Goal: Task Accomplishment & Management: Use online tool/utility

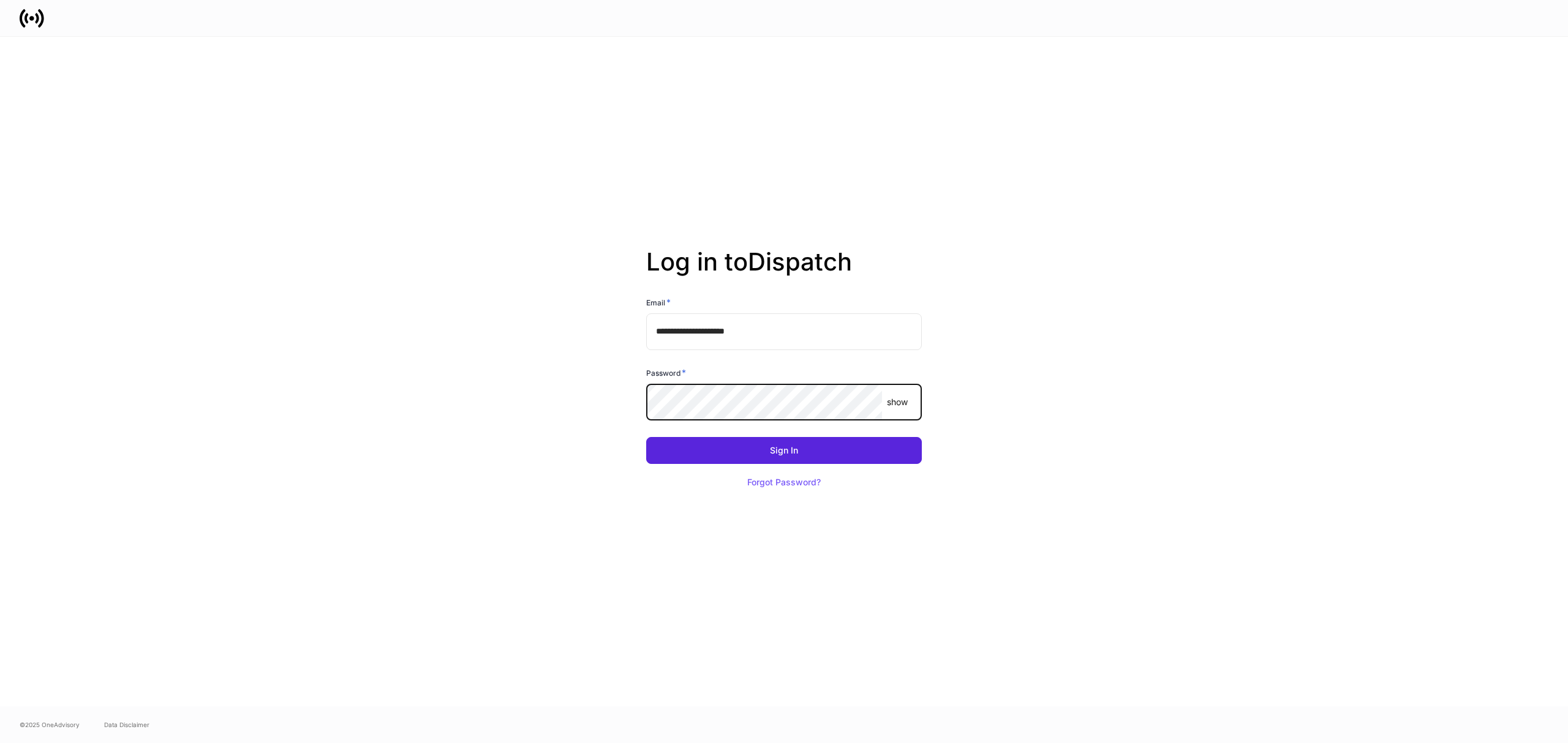
click at [0, 743] on com-1password-button at bounding box center [0, 743] width 0 height 0
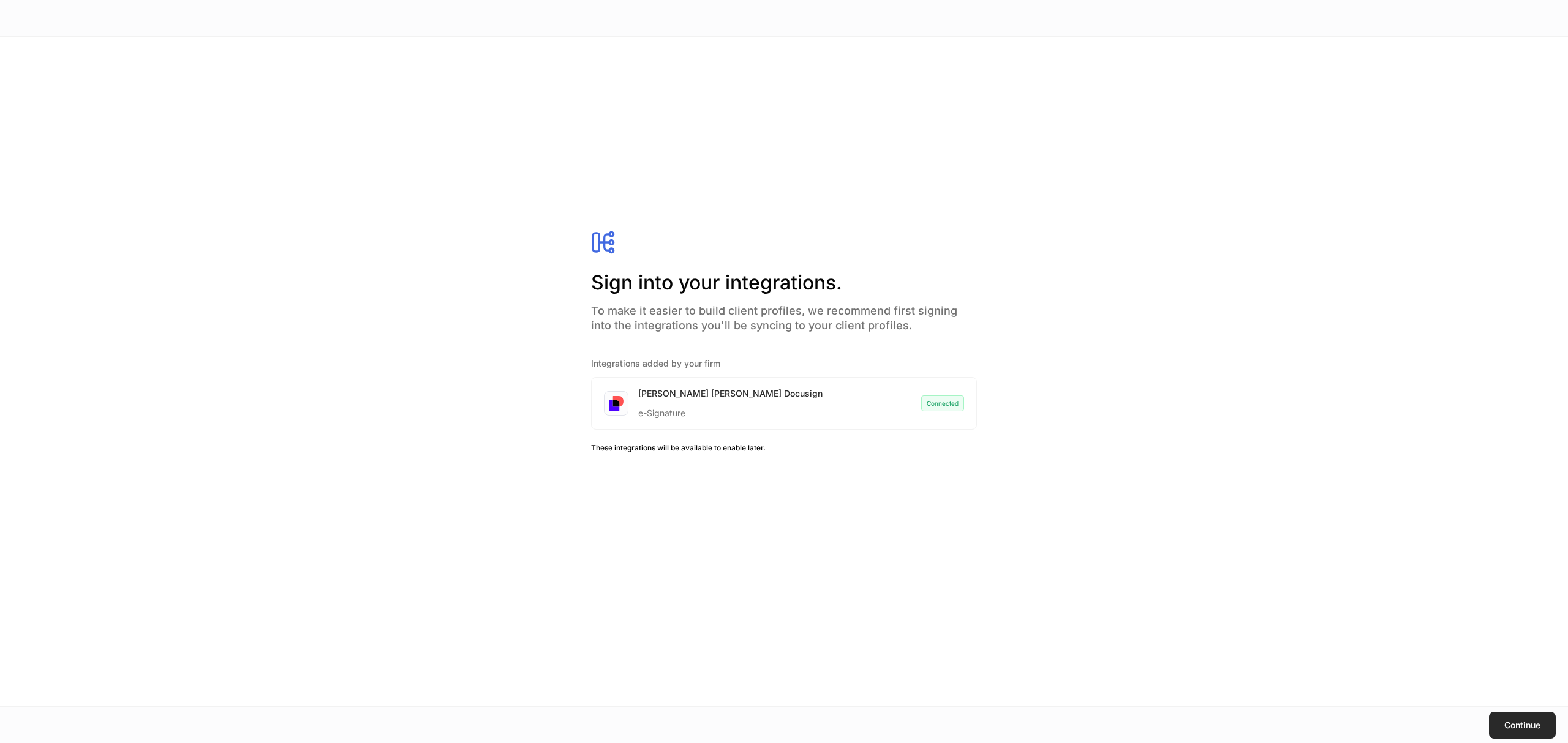
click at [1525, 721] on div "Continue" at bounding box center [1522, 725] width 36 height 9
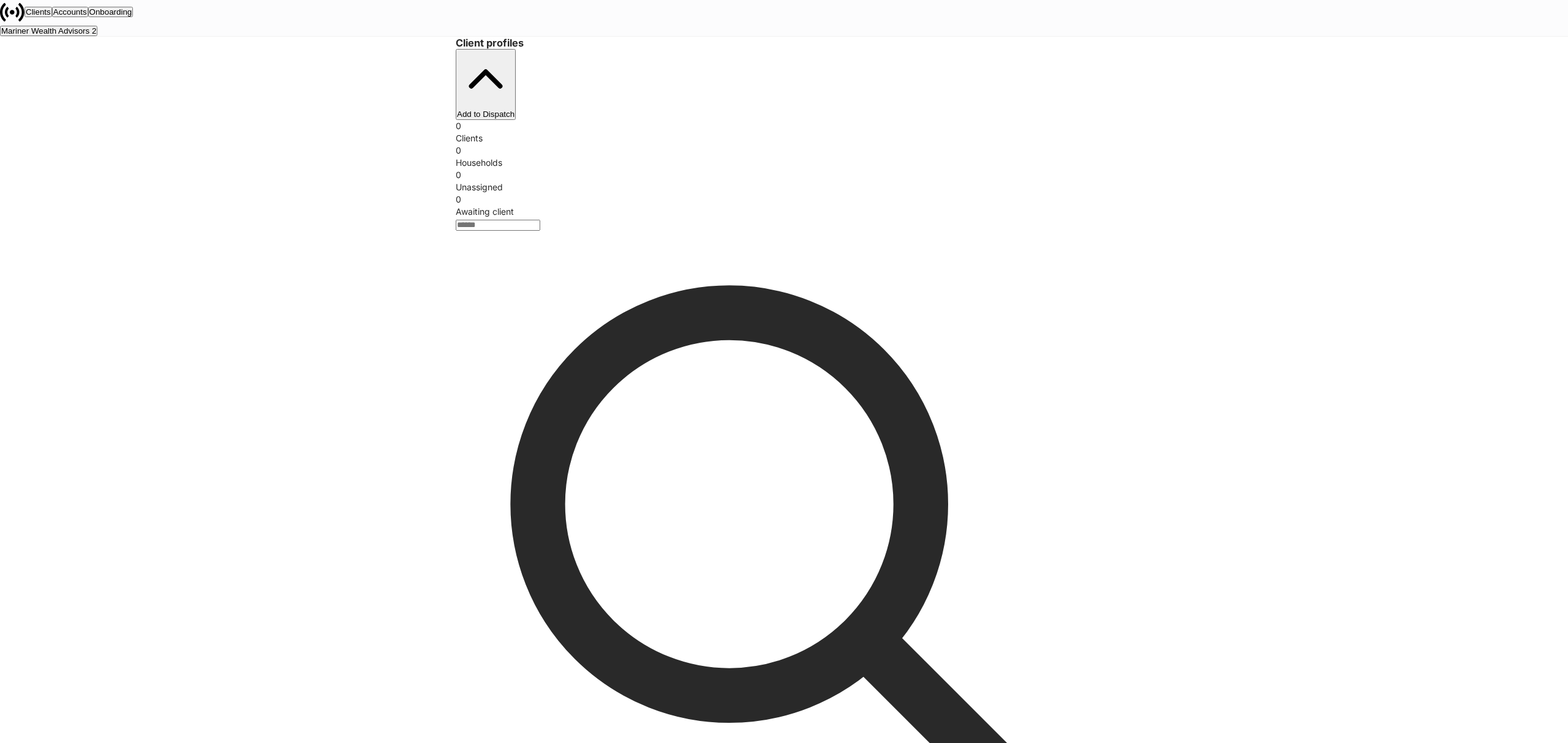
click at [96, 27] on div "Mariner Wealth Advisors 2" at bounding box center [49, 31] width 95 height 8
